Goal: Task Accomplishment & Management: Complete application form

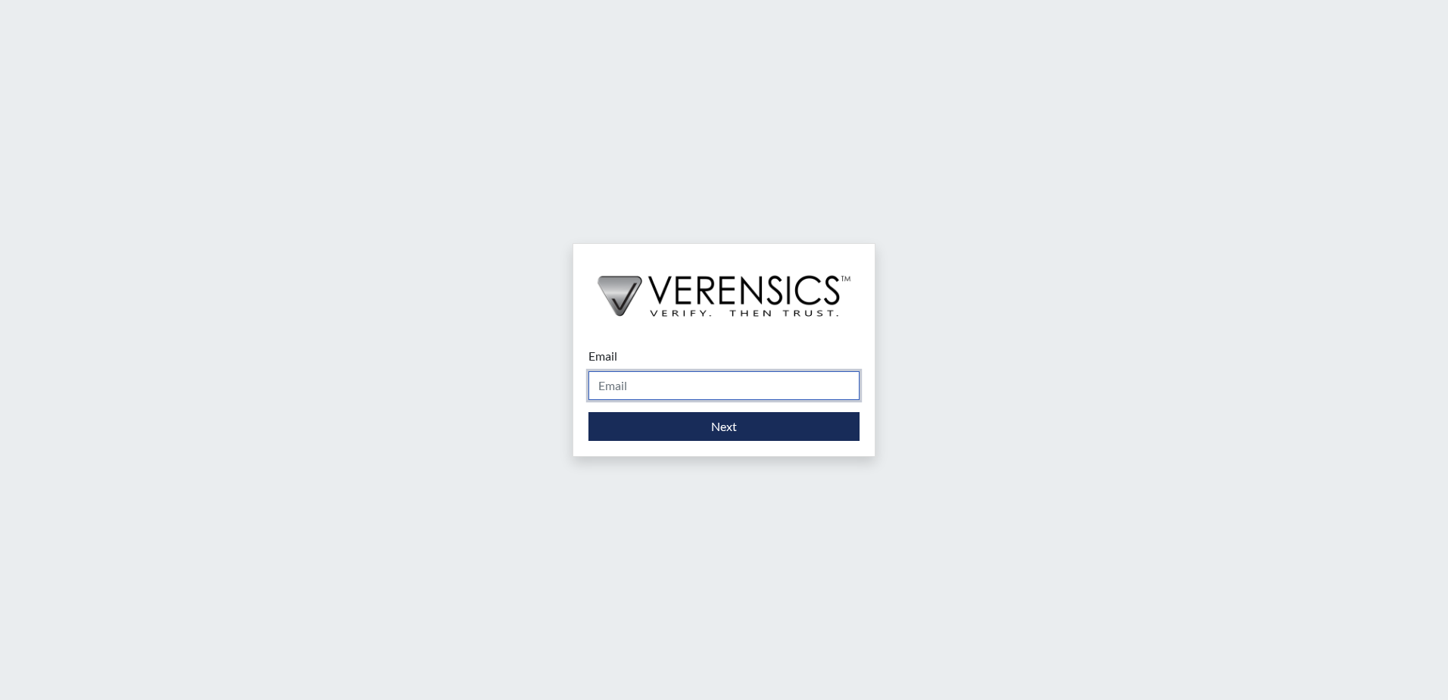
click at [707, 383] on input "Email" at bounding box center [724, 385] width 271 height 29
type input "[EMAIL_ADDRESS][PERSON_NAME][DOMAIN_NAME]"
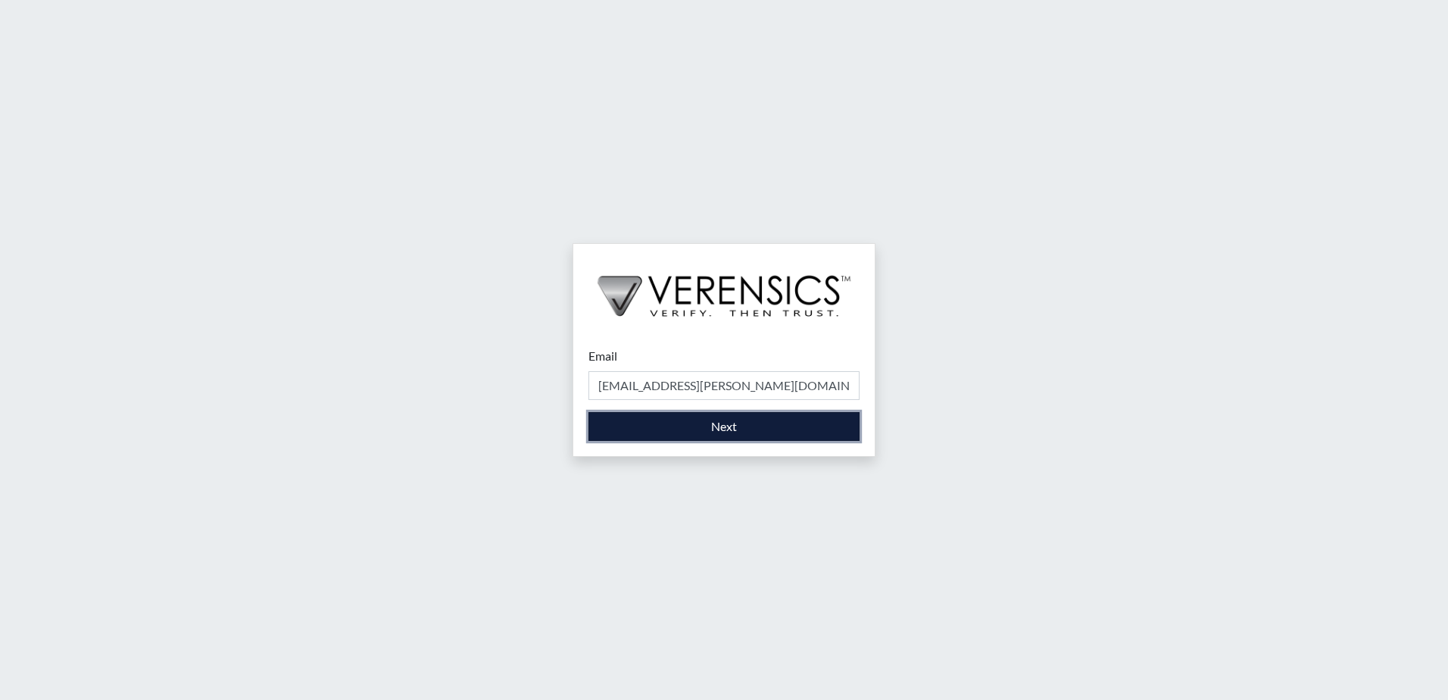
click at [703, 426] on button "Next" at bounding box center [724, 426] width 271 height 29
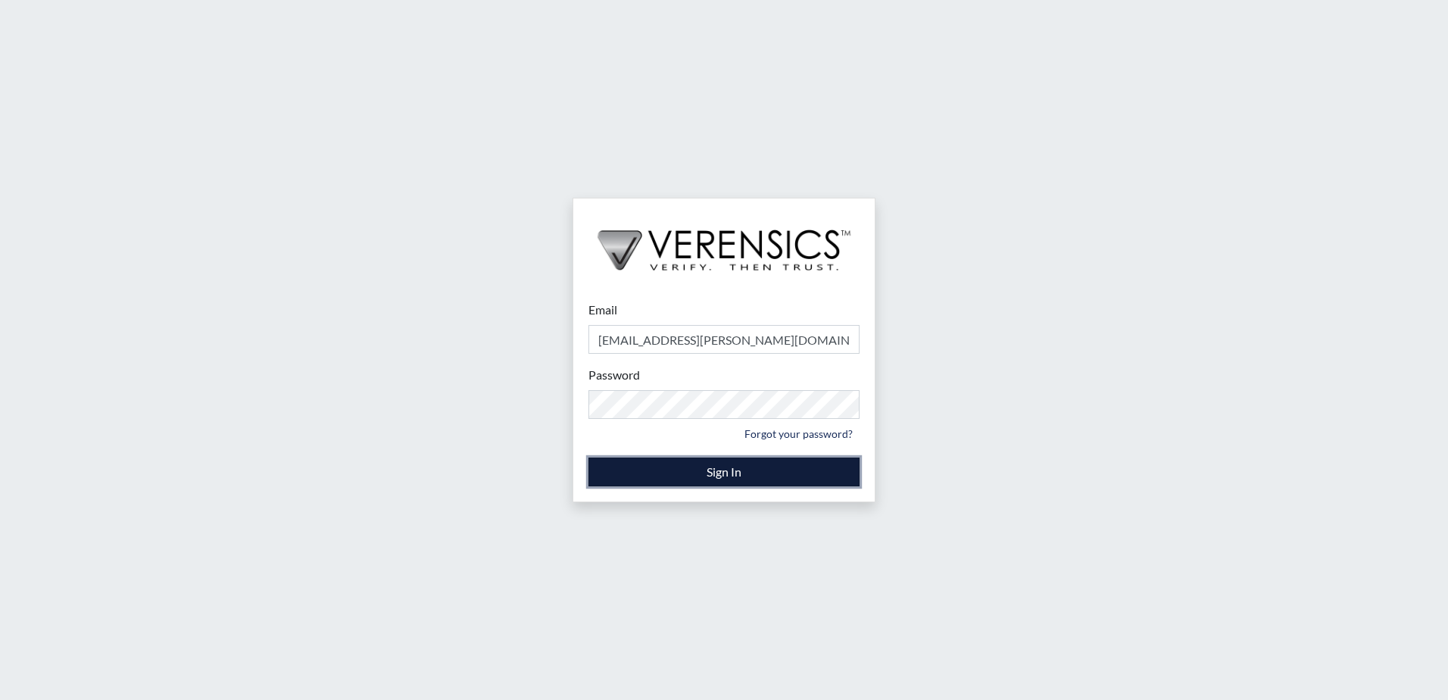
click at [709, 473] on button "Sign In" at bounding box center [724, 472] width 271 height 29
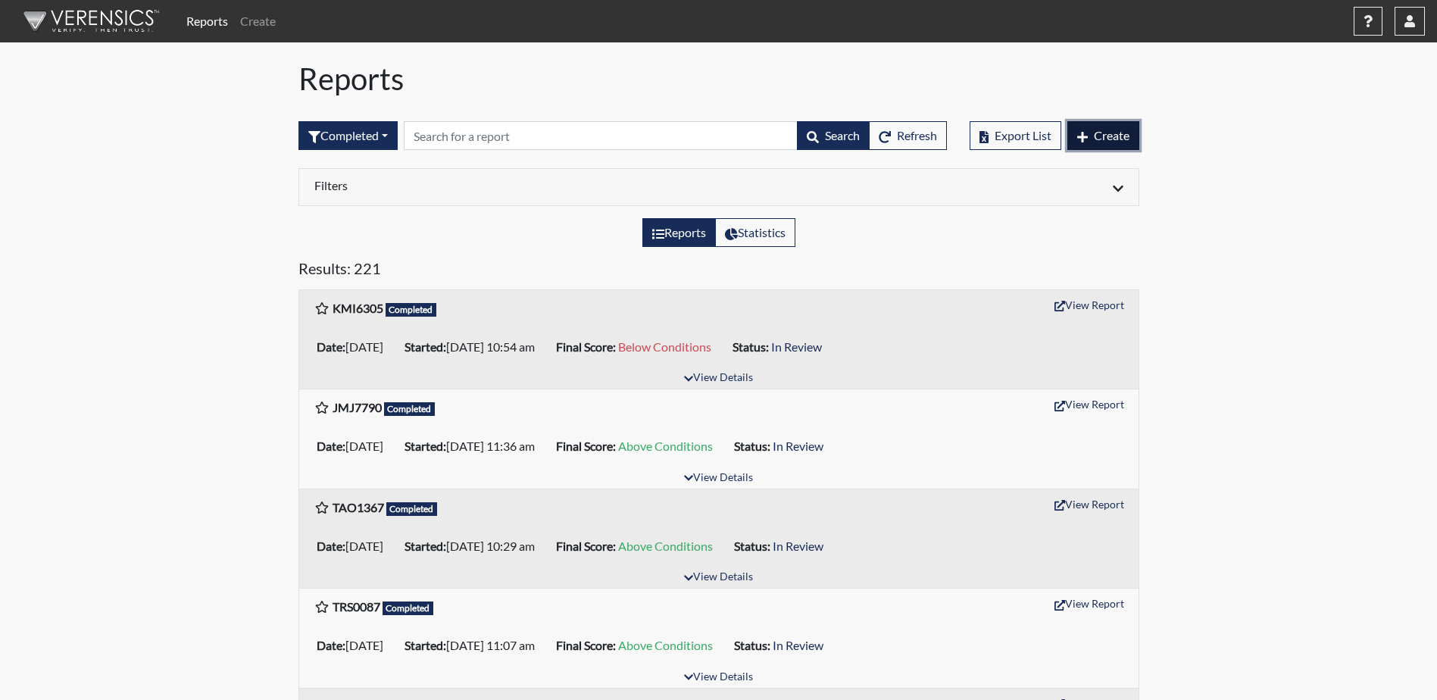
click at [1110, 137] on span "Create" at bounding box center [1112, 135] width 36 height 14
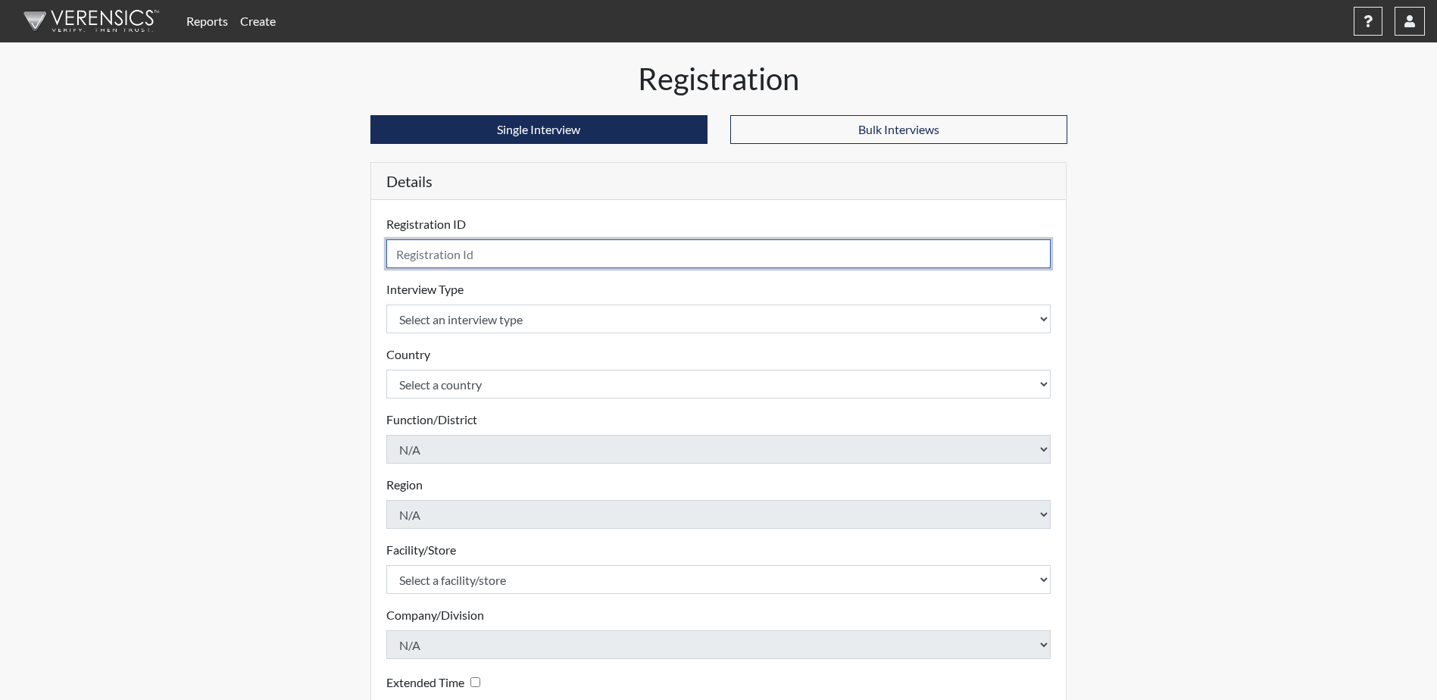
click at [473, 255] on input "text" at bounding box center [718, 253] width 665 height 29
type input "EDW7856"
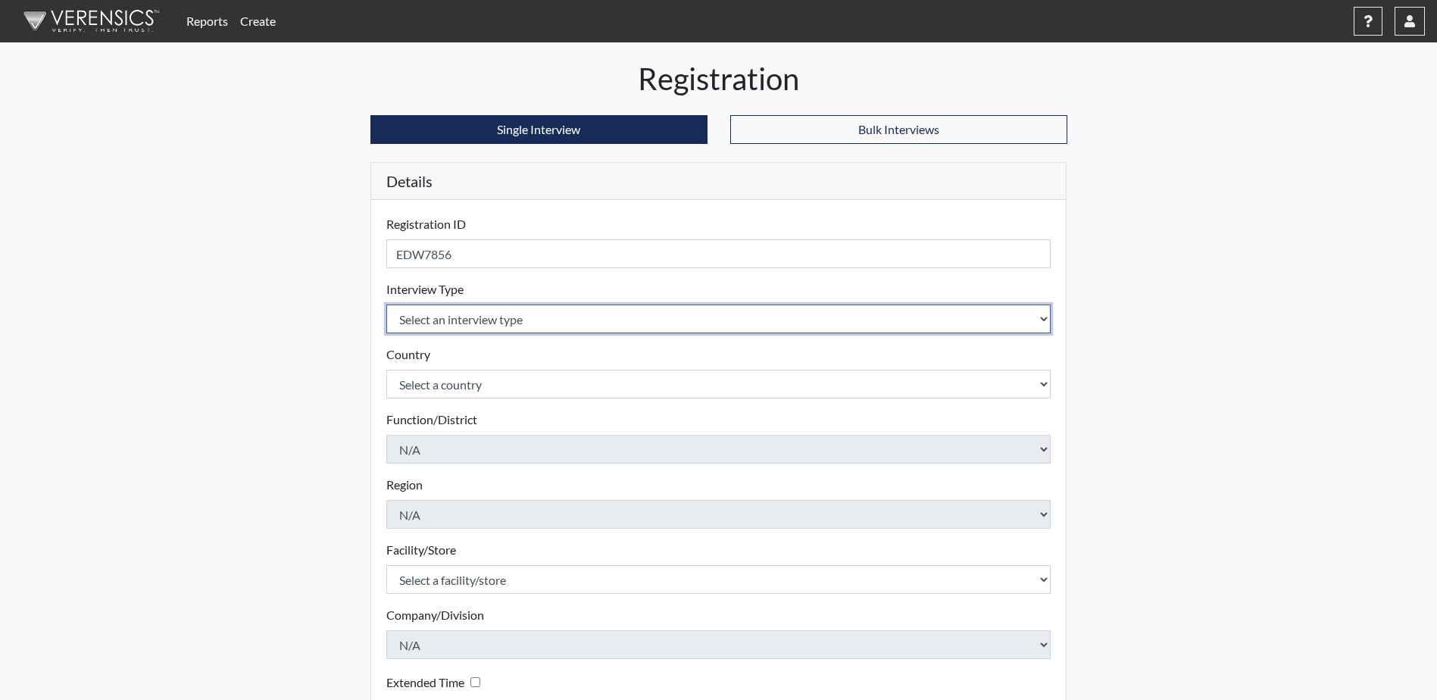
click at [421, 314] on select "Select an interview type Corrections Pre-Employment" at bounding box center [718, 319] width 665 height 29
select select "ff733e93-e1bf-11ea-9c9f-0eff0cf7eb8f"
click at [386, 305] on select "Select an interview type Corrections Pre-Employment" at bounding box center [718, 319] width 665 height 29
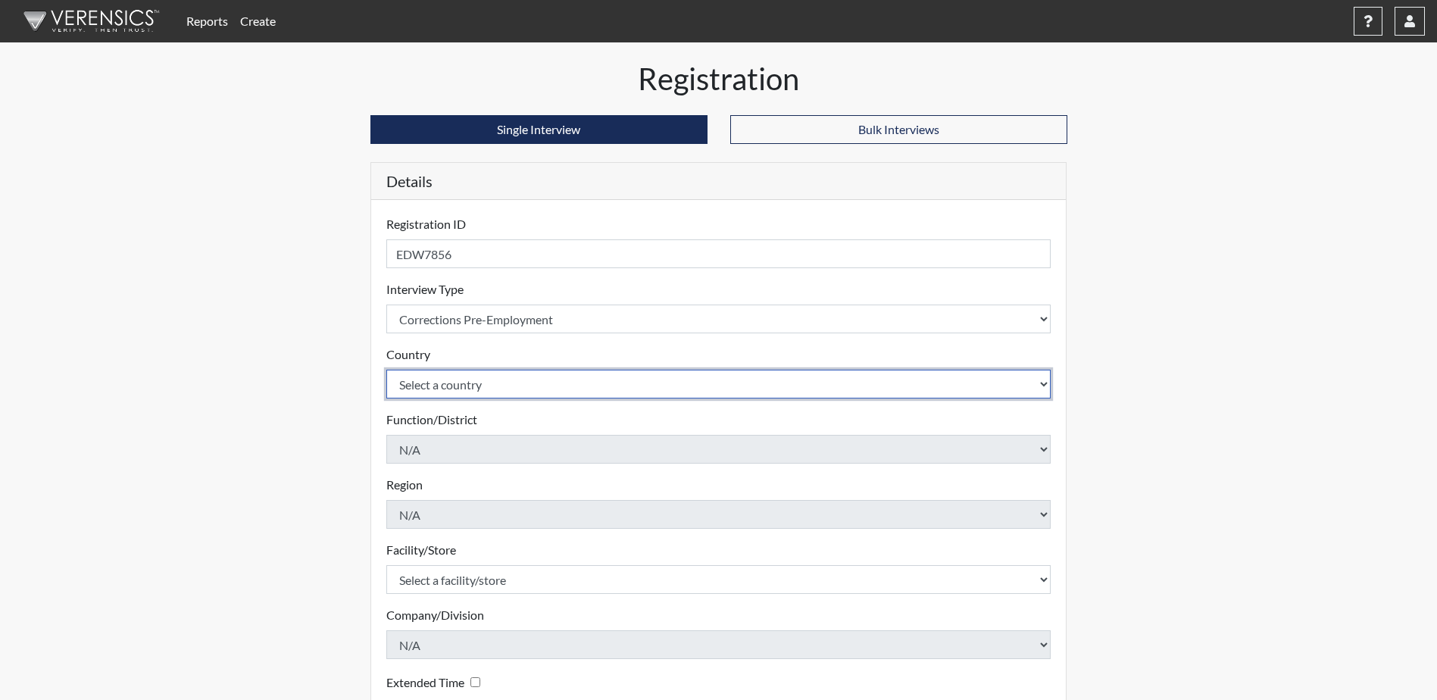
click at [411, 381] on select "Select a country [GEOGRAPHIC_DATA] [GEOGRAPHIC_DATA]" at bounding box center [718, 384] width 665 height 29
select select "united-states-of-[GEOGRAPHIC_DATA]"
click at [386, 370] on select "Select a country [GEOGRAPHIC_DATA] [GEOGRAPHIC_DATA]" at bounding box center [718, 384] width 665 height 29
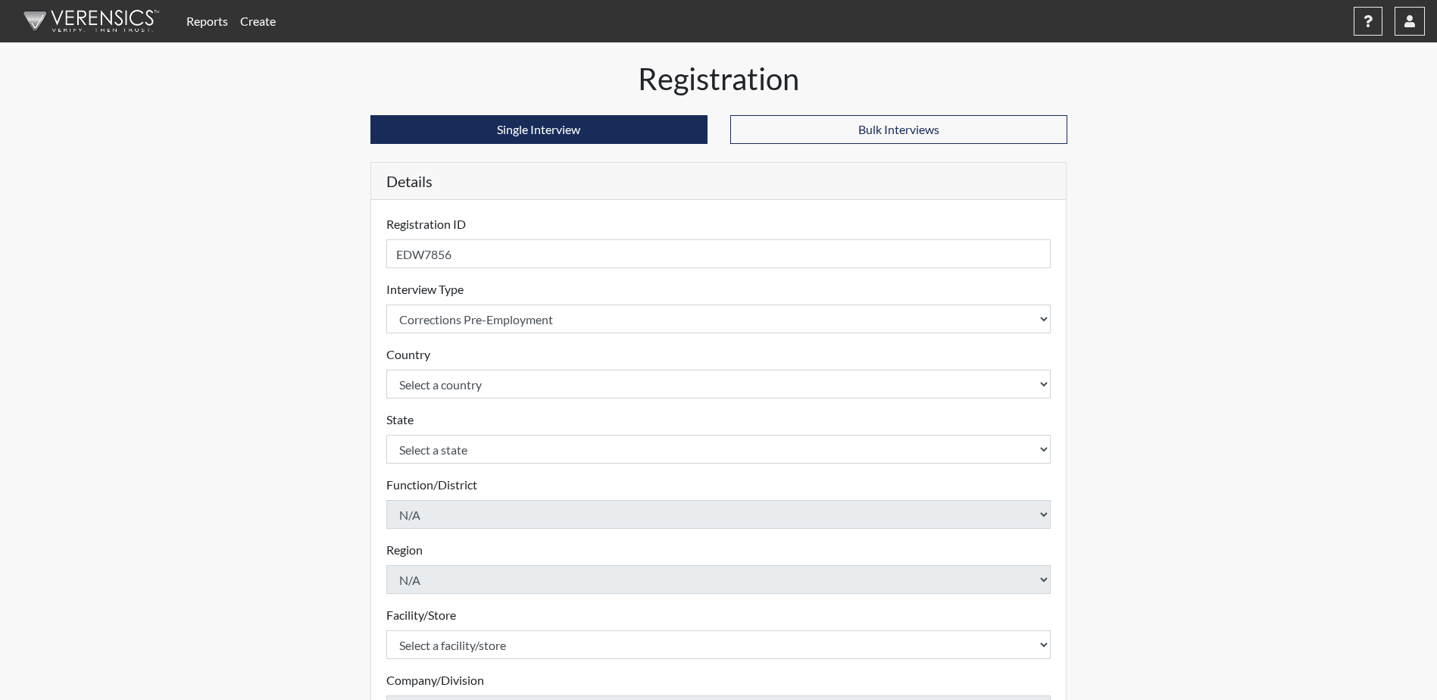
click at [357, 415] on div "Registration Single Interview Bulk Interviews Details Registration ID EDW7856 P…" at bounding box center [719, 489] width 864 height 857
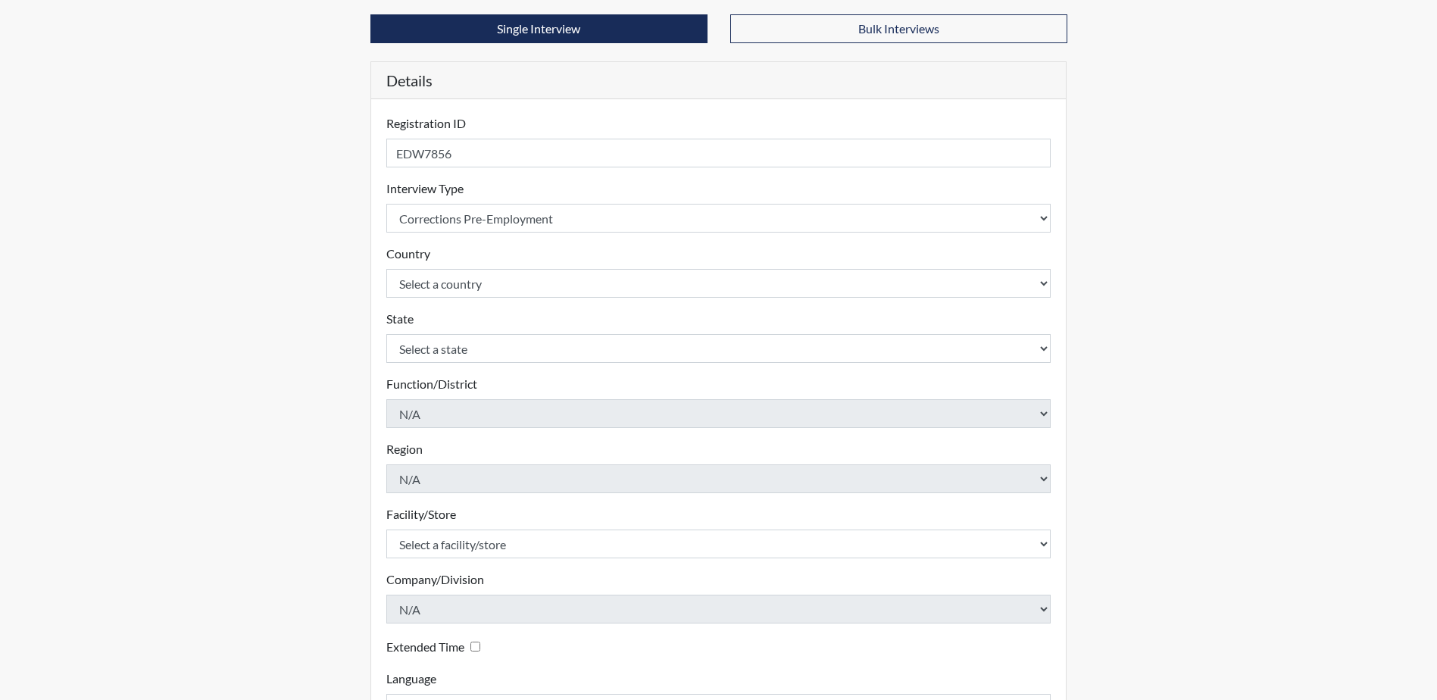
scroll to position [152, 0]
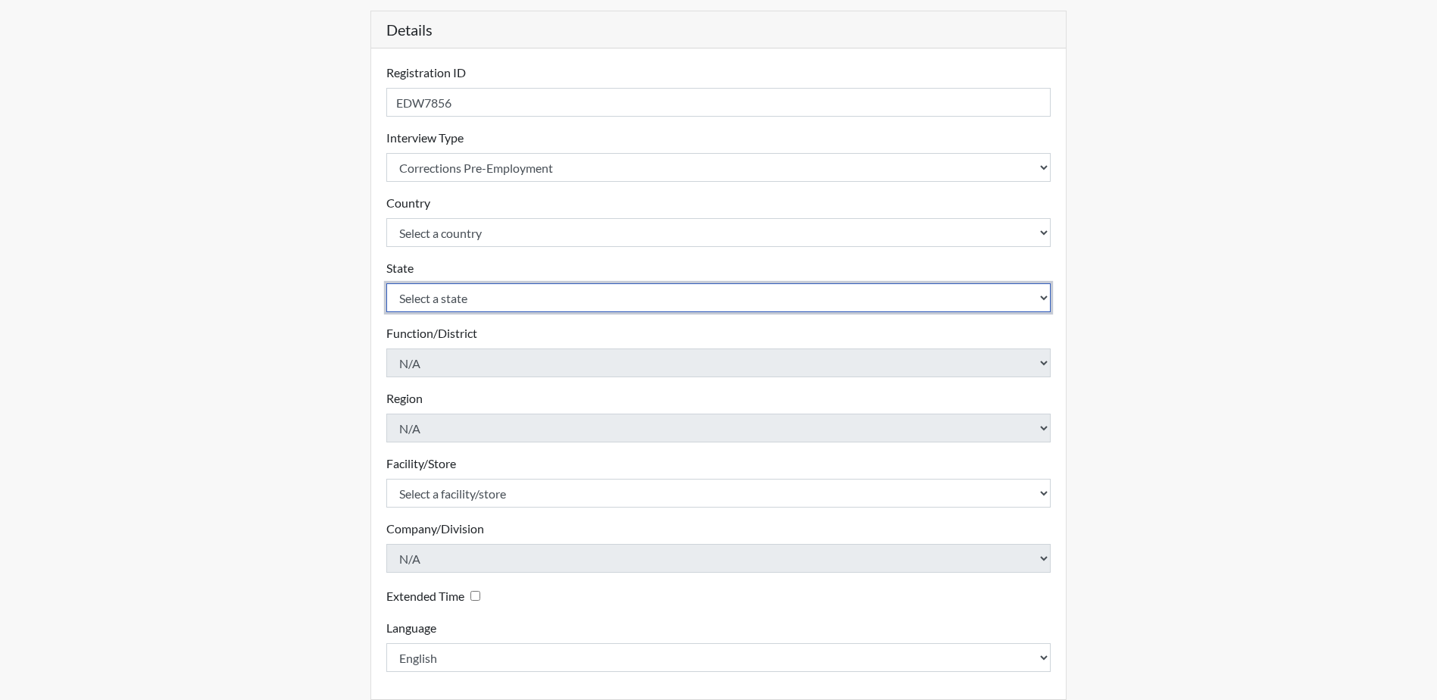
click at [446, 301] on select "Select a state [US_STATE] [US_STATE] [US_STATE] [US_STATE] [US_STATE] [US_STATE…" at bounding box center [718, 297] width 665 height 29
select select "GA"
click at [386, 283] on select "Select a state [US_STATE] [US_STATE] [US_STATE] [US_STATE] [US_STATE] [US_STATE…" at bounding box center [718, 297] width 665 height 29
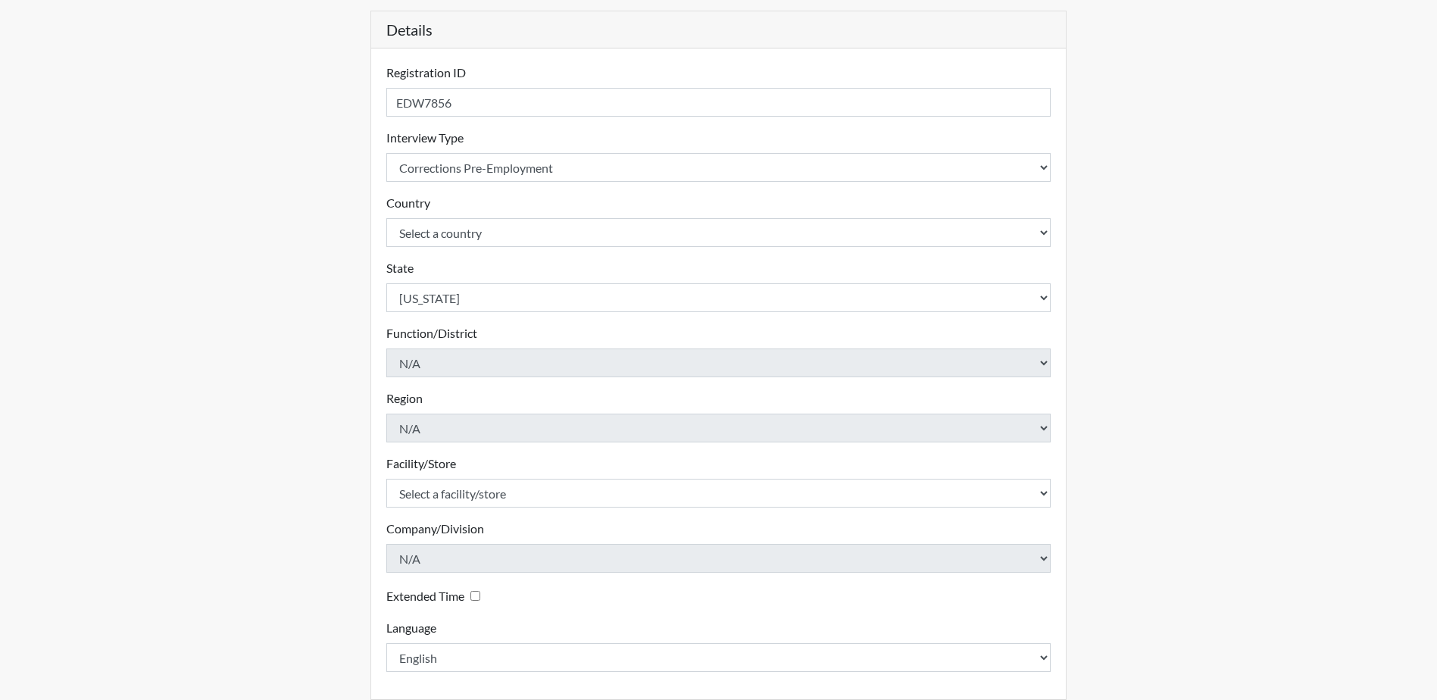
drag, startPoint x: 321, startPoint y: 419, endPoint x: 378, endPoint y: 377, distance: 70.5
click at [321, 418] on div "Registration Single Interview Bulk Interviews Details Registration ID EDW7856 P…" at bounding box center [719, 337] width 864 height 857
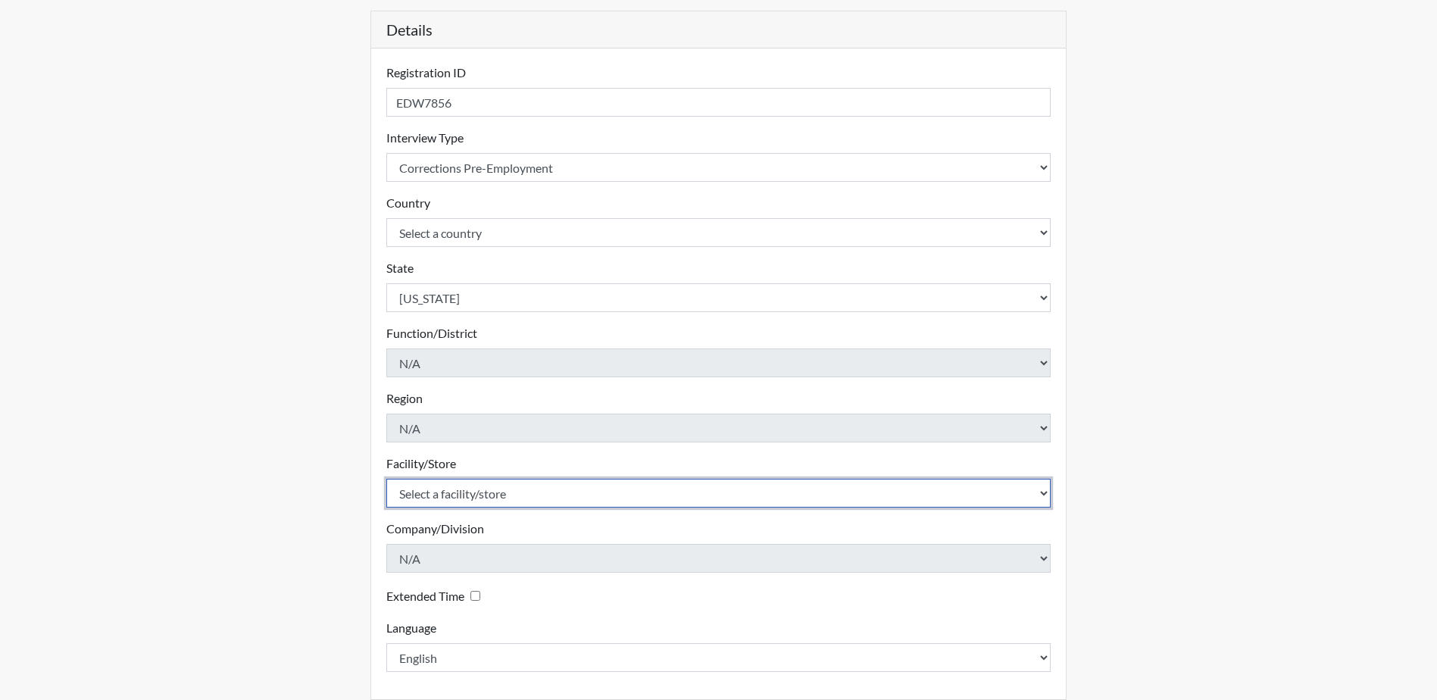
click at [426, 496] on select "Select a facility/store Augusta SMP" at bounding box center [718, 493] width 665 height 29
select select "171ae632-e4c4-4d72-8399-7d980dd64d0f"
click at [386, 479] on select "Select a facility/store Augusta SMP" at bounding box center [718, 493] width 665 height 29
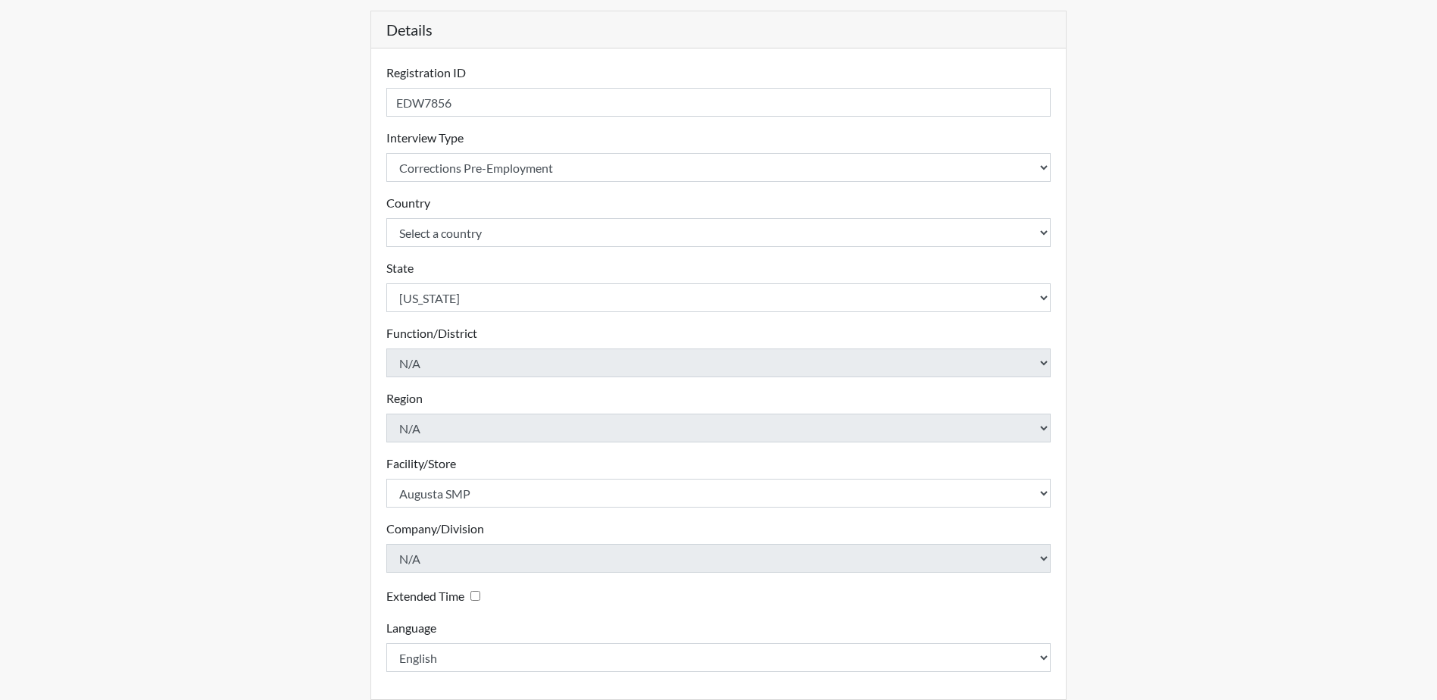
click at [306, 516] on div "Registration Single Interview Bulk Interviews Details Registration ID EDW7856 P…" at bounding box center [719, 337] width 864 height 857
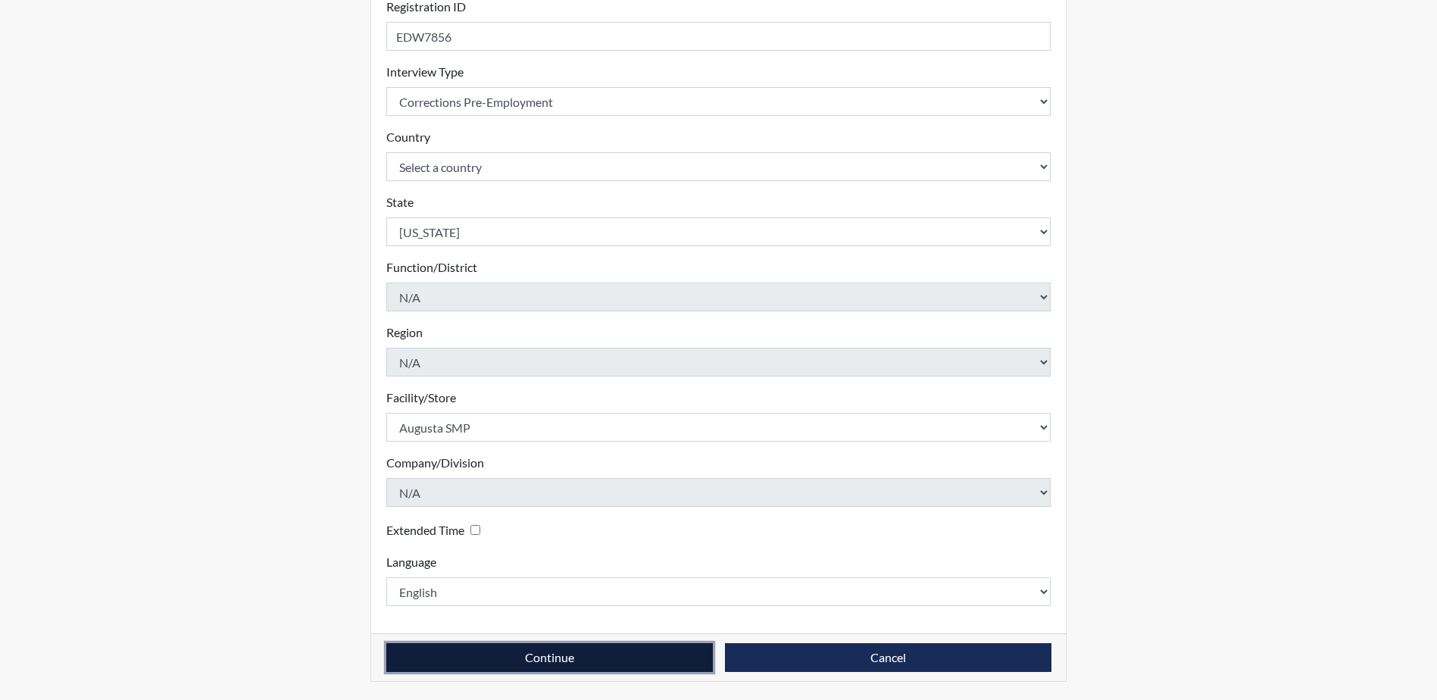
click at [611, 651] on button "Continue" at bounding box center [549, 657] width 326 height 29
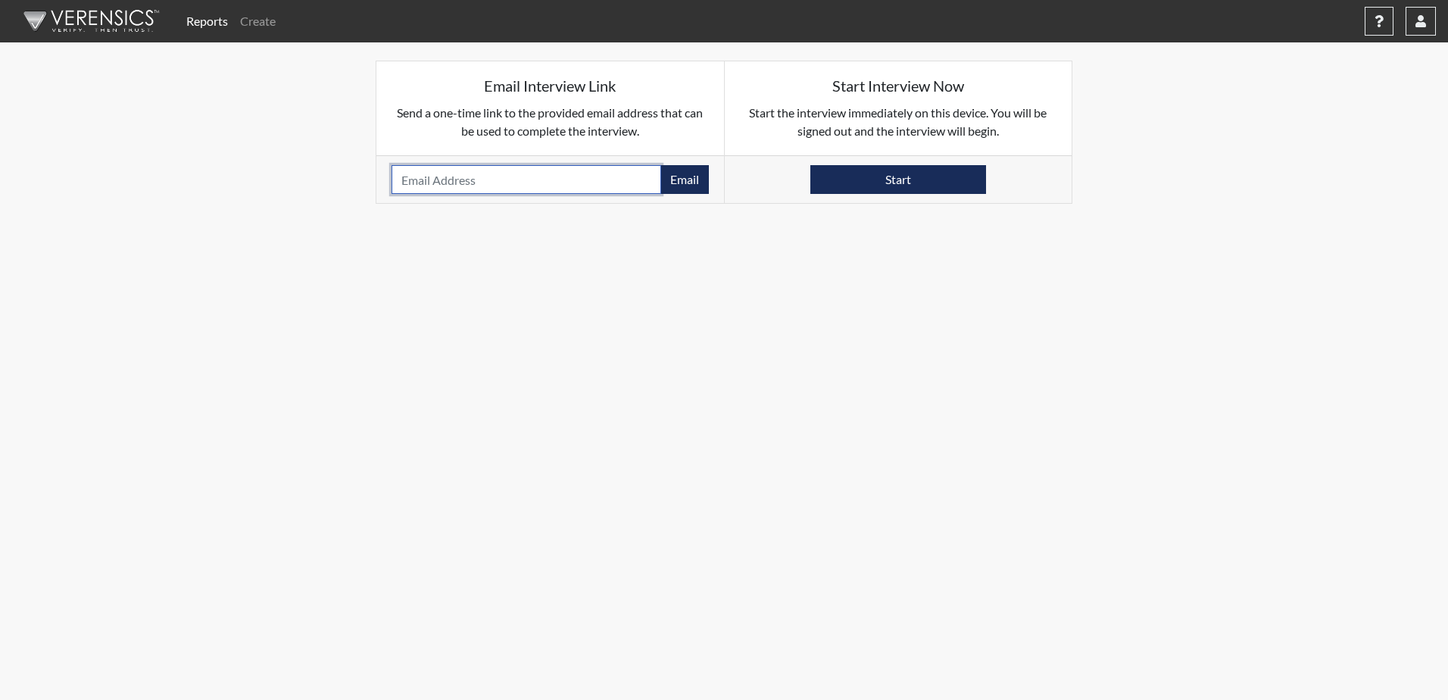
click at [434, 181] on input "email" at bounding box center [527, 179] width 270 height 29
type input "[EMAIL_ADDRESS][DOMAIN_NAME]"
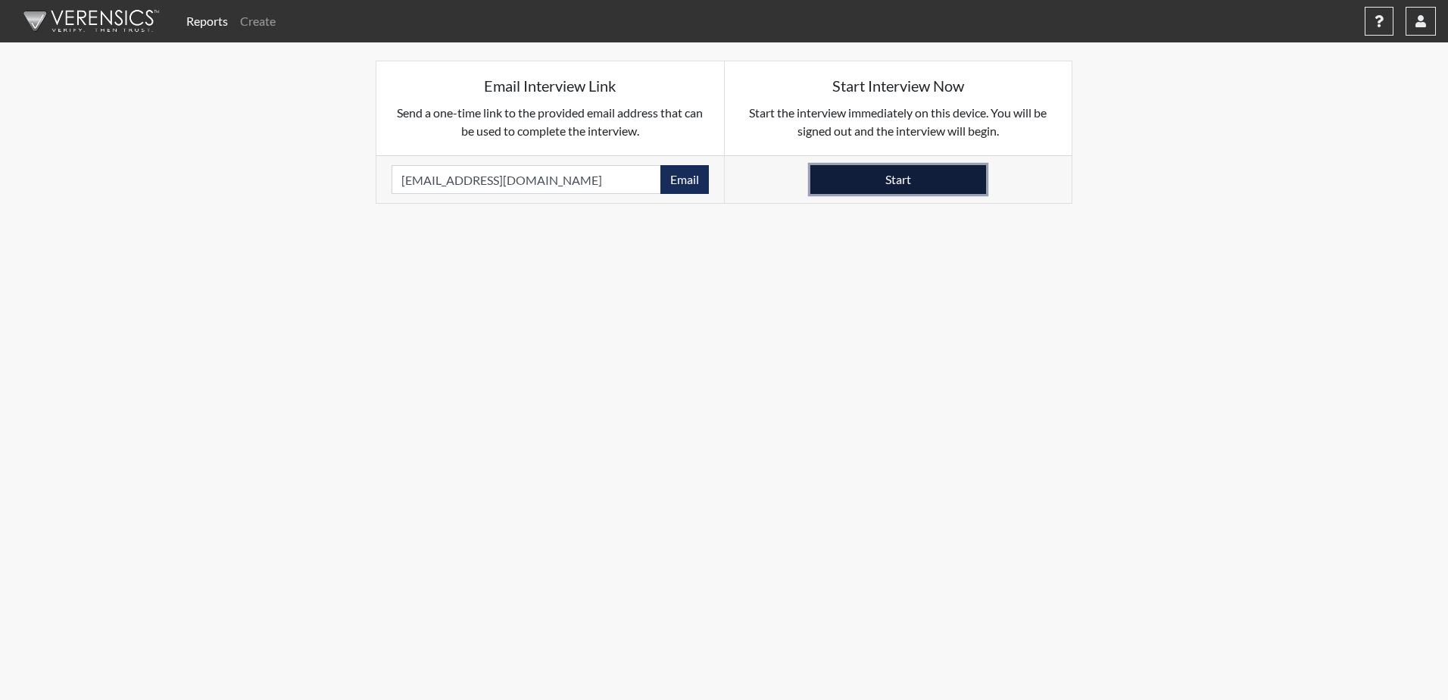
click at [914, 176] on button "Start" at bounding box center [899, 179] width 176 height 29
